Goal: Task Accomplishment & Management: Use online tool/utility

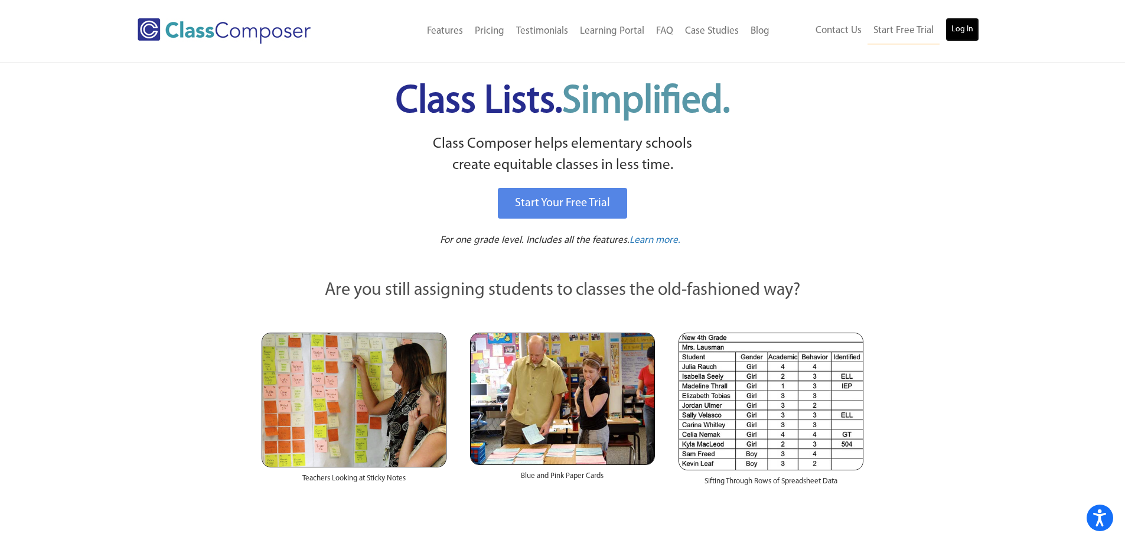
click at [973, 27] on link "Log In" at bounding box center [962, 30] width 34 height 24
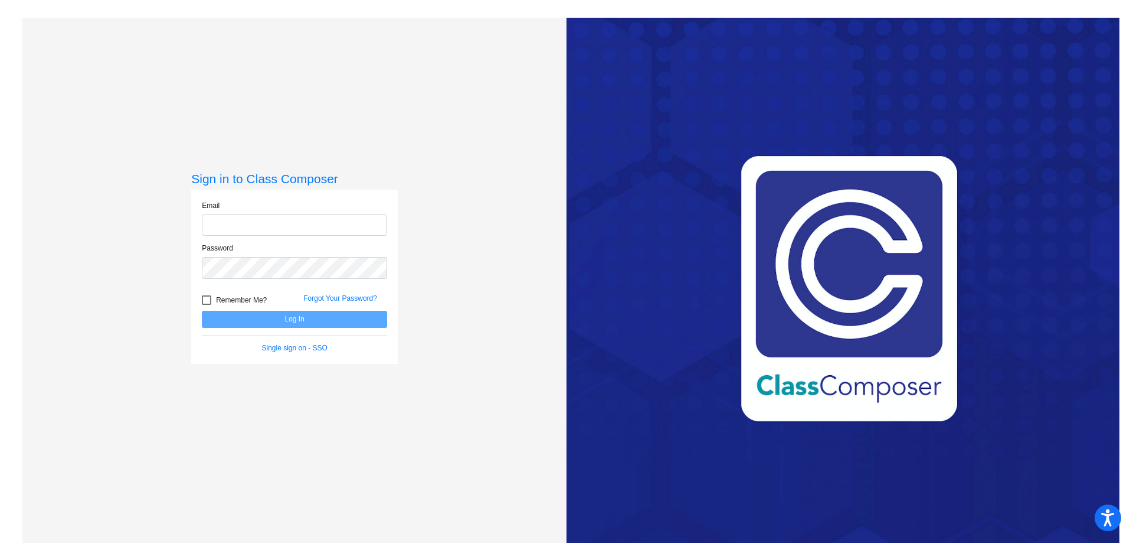
type input "[EMAIL_ADDRESS][DOMAIN_NAME]"
click at [270, 322] on button "Log In" at bounding box center [294, 319] width 185 height 17
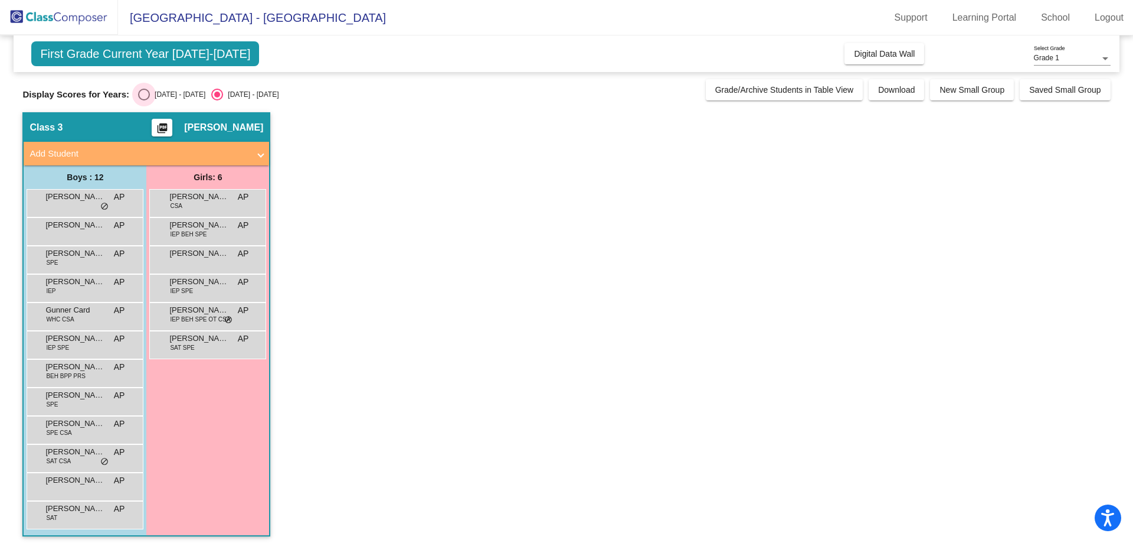
click at [139, 93] on div "Select an option" at bounding box center [144, 95] width 12 height 12
click at [143, 100] on input "2024 - 2025" at bounding box center [143, 100] width 1 height 1
radio input "true"
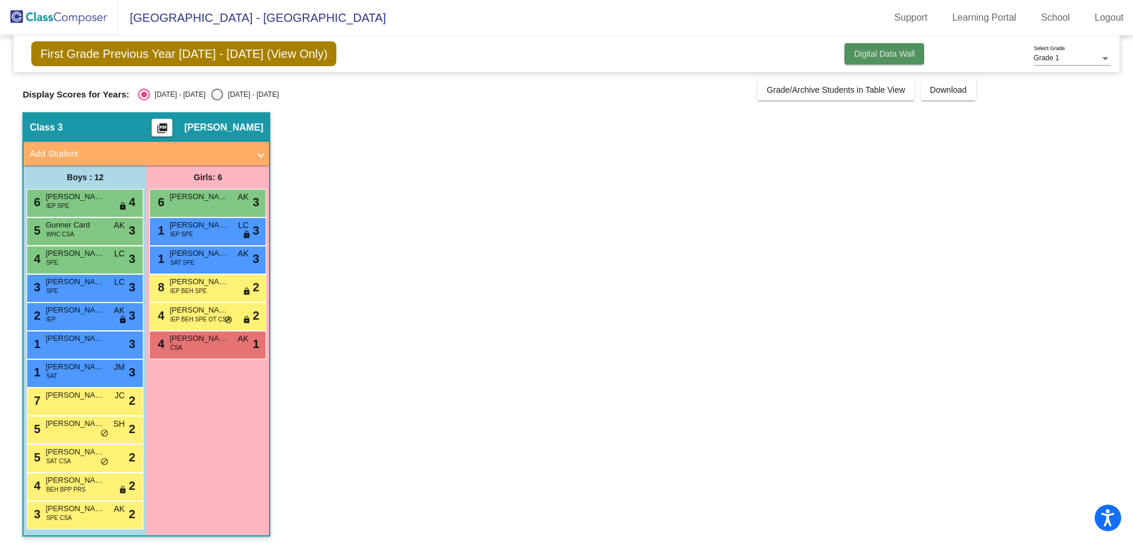
click at [901, 55] on span "Digital Data Wall" at bounding box center [884, 53] width 61 height 9
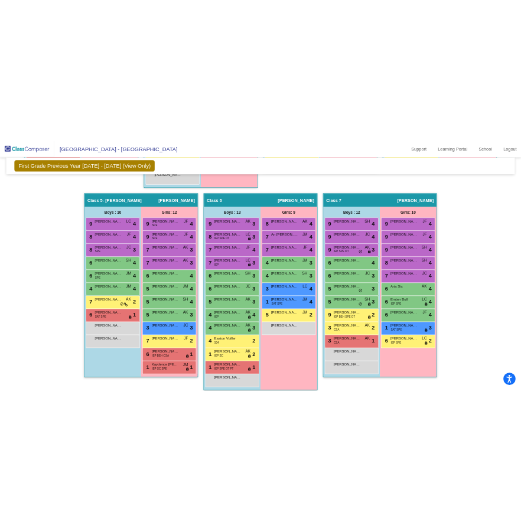
scroll to position [720, 0]
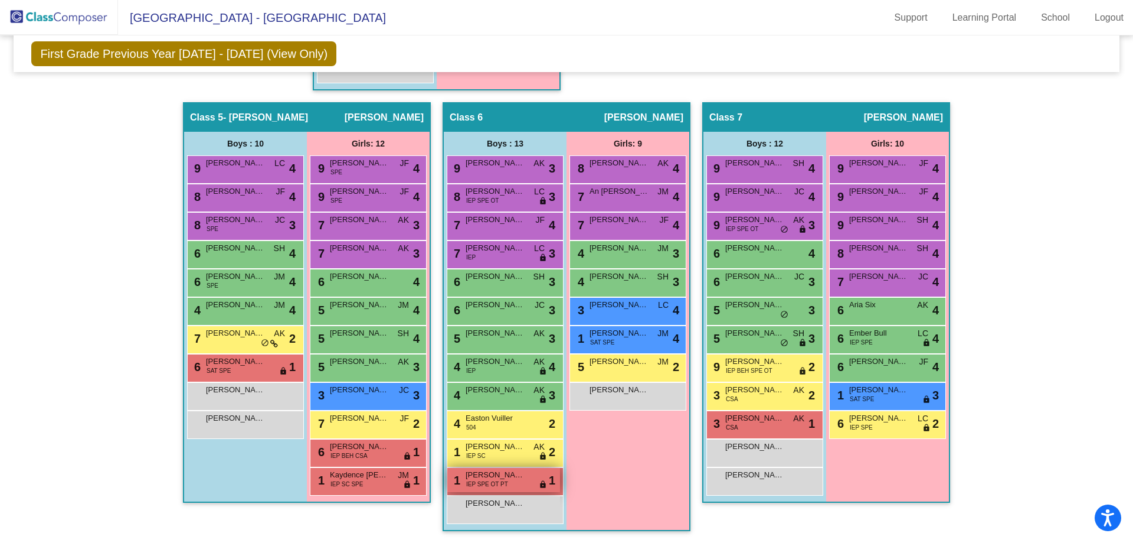
click at [506, 485] on div "1 Marcello Sauvageot IEP SPE OT PT lock do_not_disturb_alt 1" at bounding box center [503, 480] width 113 height 24
